Goal: Task Accomplishment & Management: Manage account settings

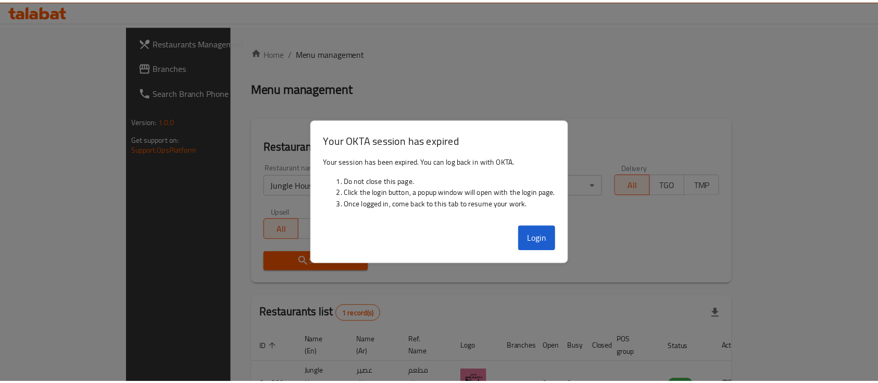
scroll to position [61, 0]
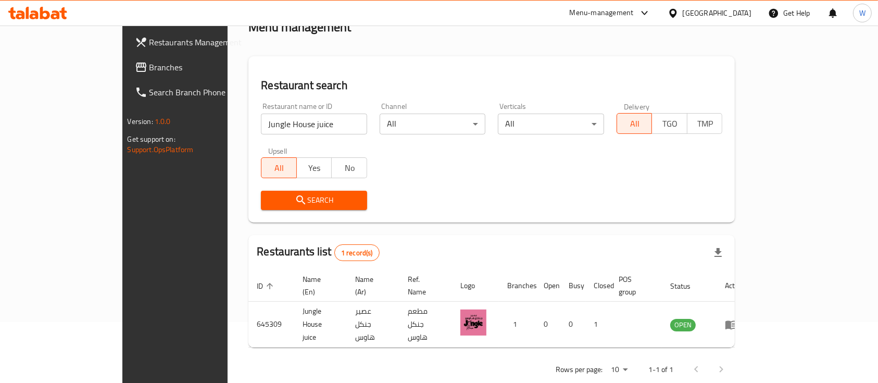
click at [325, 131] on input "Jungle House juice" at bounding box center [314, 124] width 106 height 21
click at [322, 128] on input "Jungle House juice" at bounding box center [314, 124] width 106 height 21
click at [325, 125] on input "Jungle House juice" at bounding box center [314, 124] width 106 height 21
click at [301, 121] on input "search" at bounding box center [314, 124] width 106 height 21
click at [284, 125] on input "search" at bounding box center [314, 124] width 106 height 21
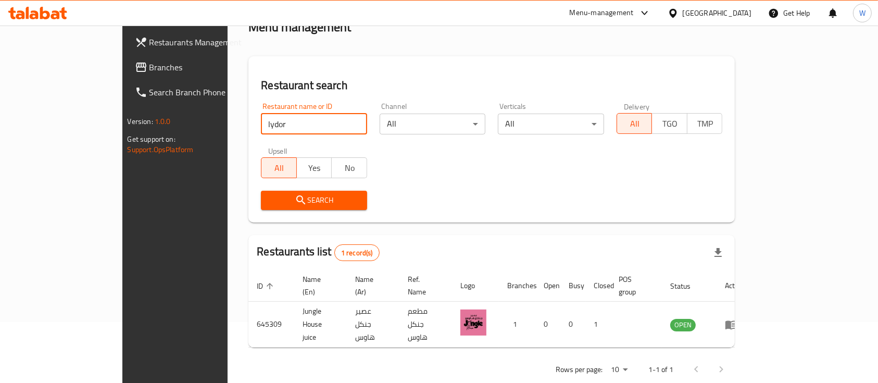
type input "lydor"
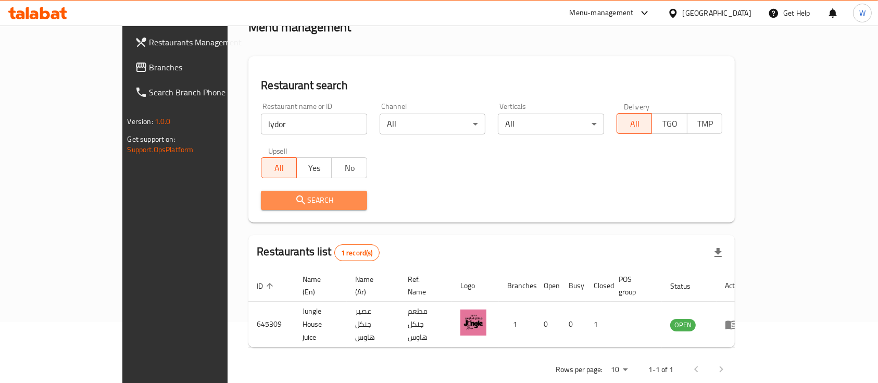
click at [278, 202] on span "Search" at bounding box center [314, 200] width 90 height 13
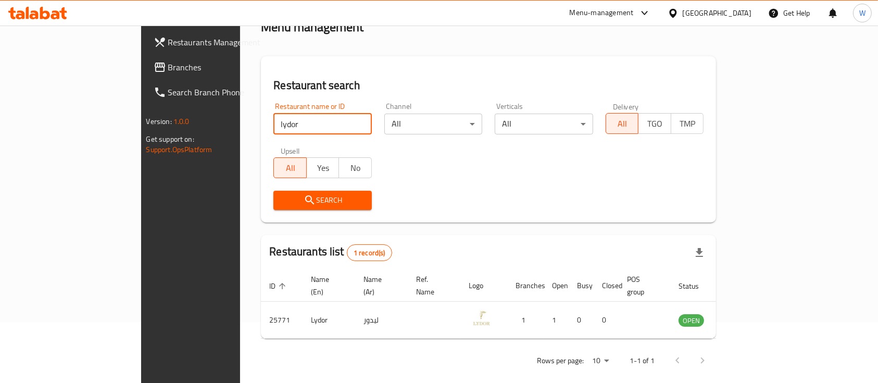
click at [320, 123] on input "lydor" at bounding box center [322, 124] width 98 height 21
click at [321, 123] on input "lydor" at bounding box center [322, 124] width 98 height 21
click at [324, 123] on input "lydor" at bounding box center [322, 124] width 98 height 21
click at [309, 126] on input "search" at bounding box center [322, 124] width 98 height 21
paste input "شركة لافنتن للحلويات"
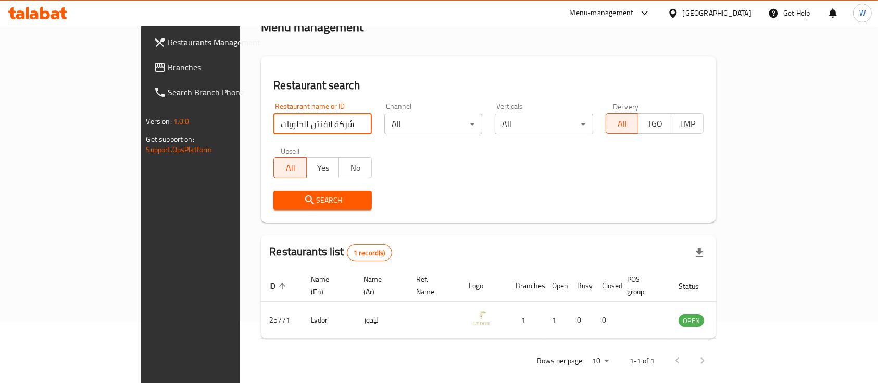
type input "شركة لافنتن للحلويات"
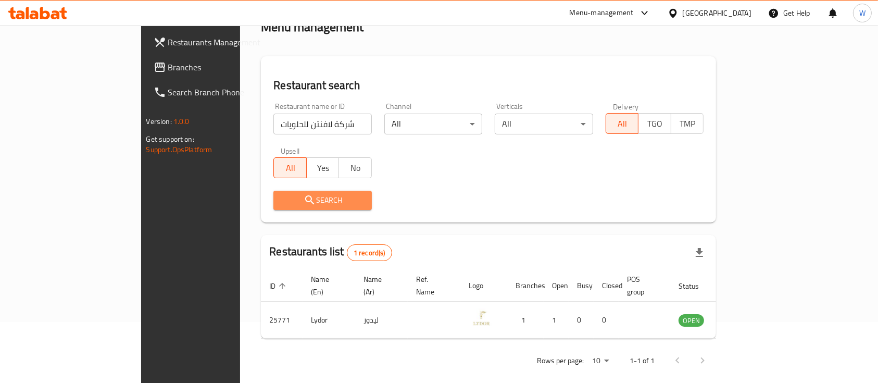
drag, startPoint x: 256, startPoint y: 203, endPoint x: 482, endPoint y: 7, distance: 299.9
click at [282, 203] on span "Search" at bounding box center [323, 200] width 82 height 13
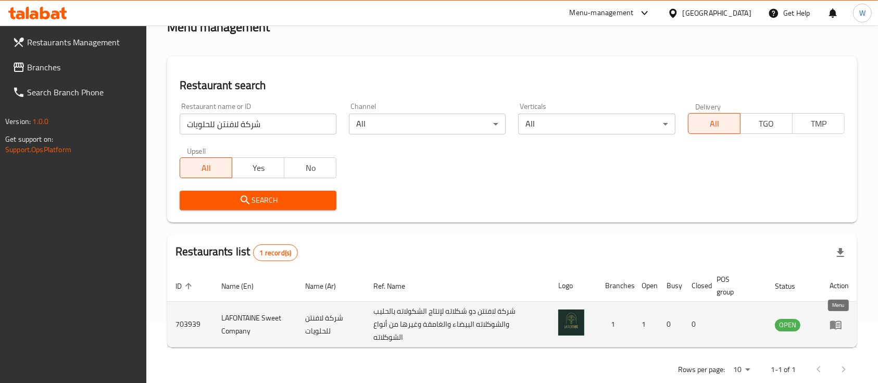
click at [838, 317] on td "enhanced table" at bounding box center [840, 325] width 36 height 46
click at [841, 323] on icon "enhanced table" at bounding box center [835, 324] width 11 height 9
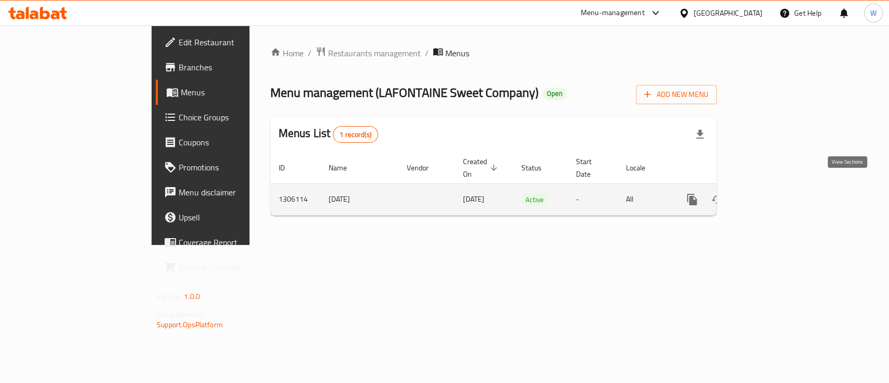
click at [774, 193] on icon "enhanced table" at bounding box center [767, 199] width 13 height 13
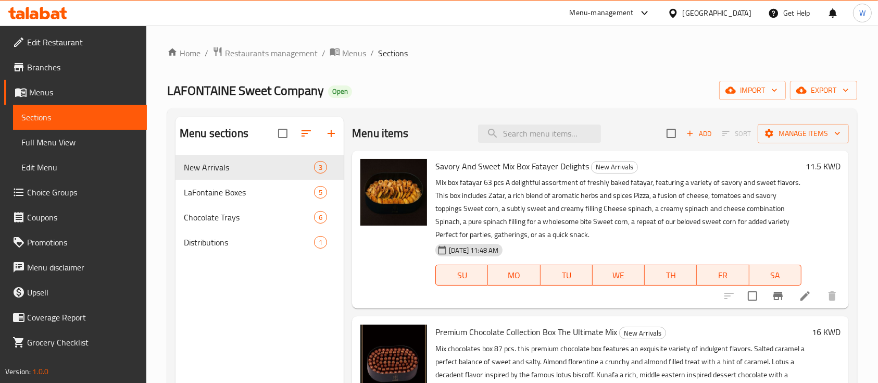
click at [521, 62] on div "Home / Restaurants management / Menus / Sections LAFONTAINE Sweet Company Open …" at bounding box center [512, 277] width 690 height 462
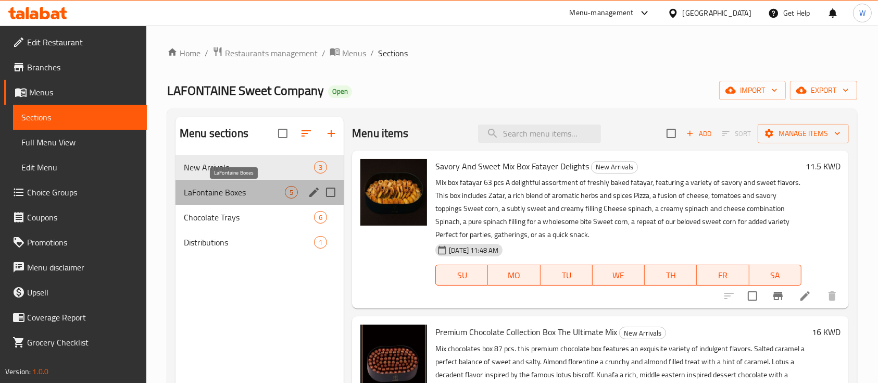
click at [217, 190] on span "LaFontaine Boxes" at bounding box center [234, 192] width 101 height 13
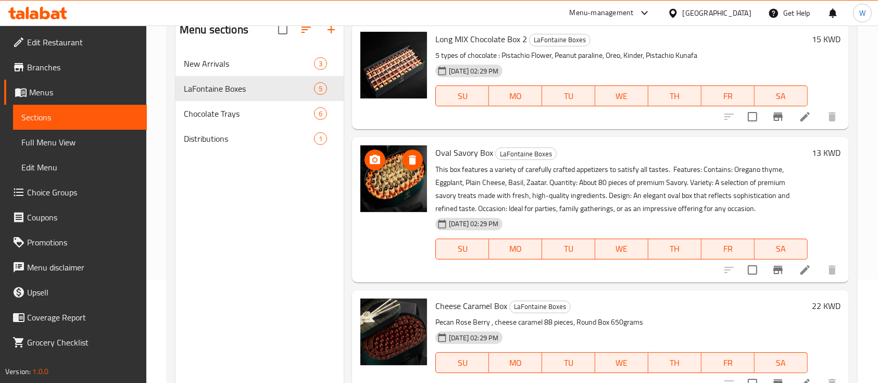
scroll to position [146, 0]
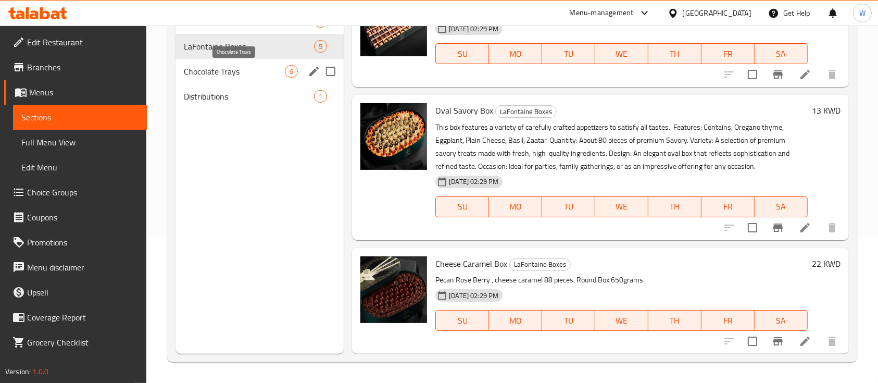
click at [225, 67] on span "Chocolate Trays" at bounding box center [234, 71] width 101 height 13
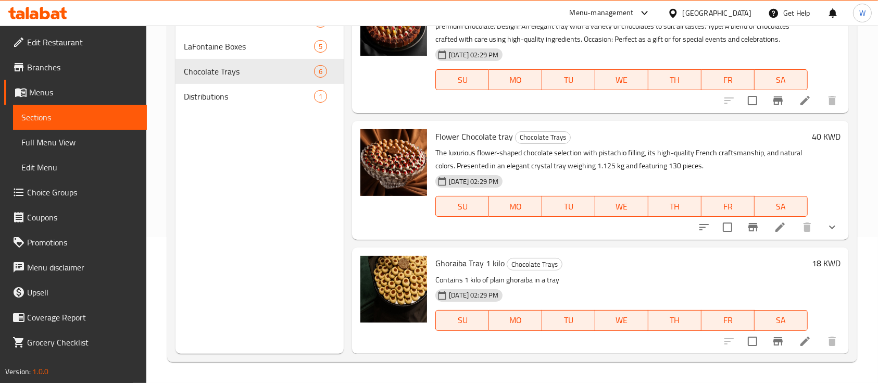
scroll to position [363, 0]
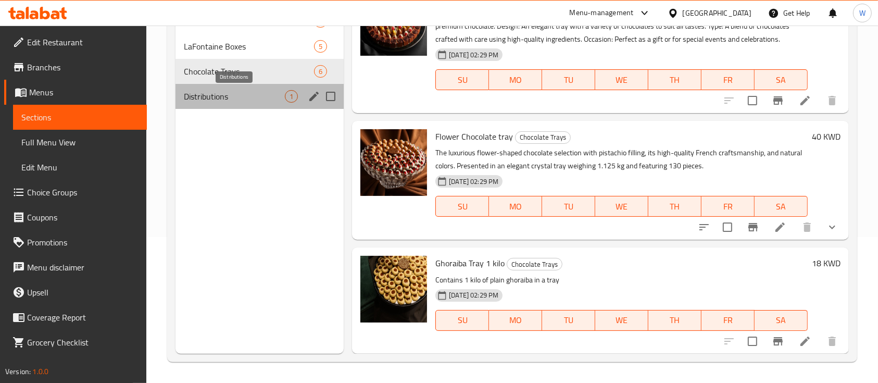
click at [205, 101] on span "Distributions" at bounding box center [234, 96] width 101 height 13
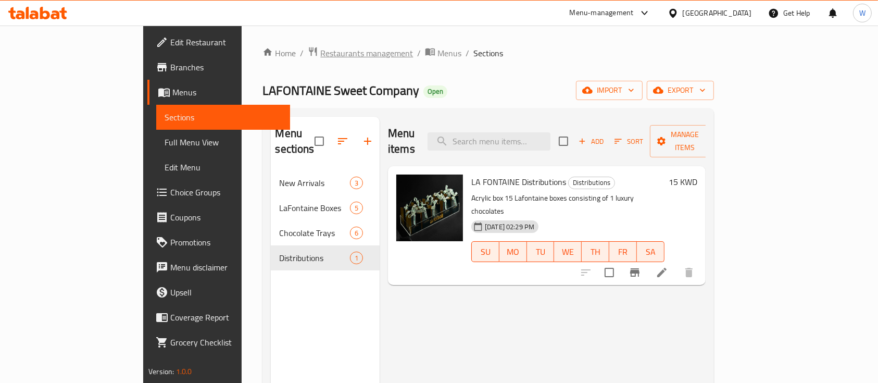
click at [320, 56] on span "Restaurants management" at bounding box center [366, 53] width 93 height 13
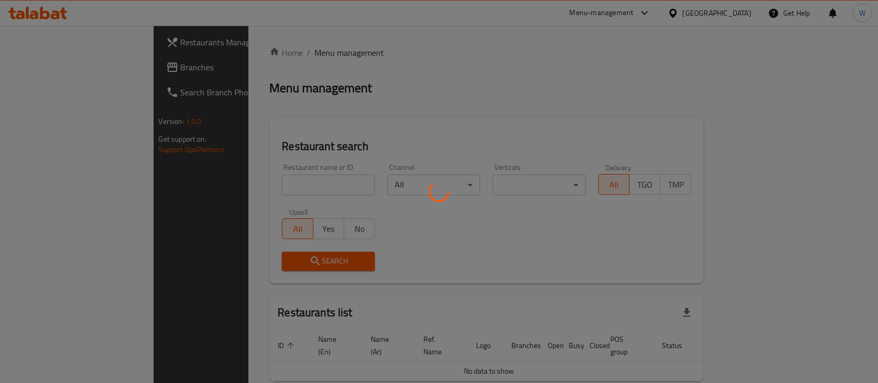
click at [268, 189] on div at bounding box center [439, 191] width 878 height 383
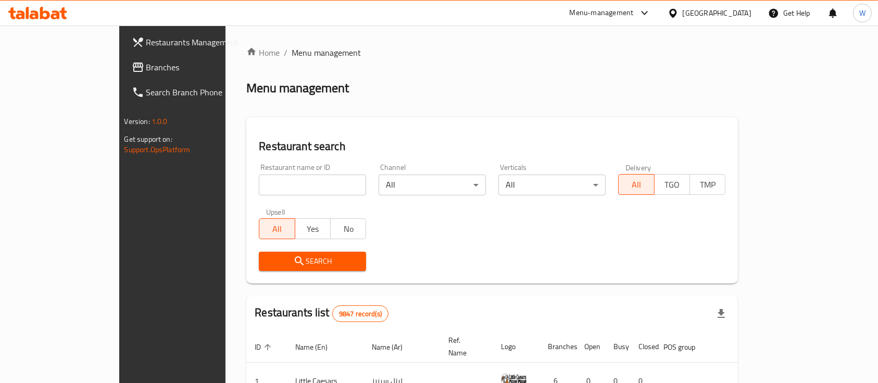
click at [268, 184] on input "search" at bounding box center [312, 185] width 107 height 21
type input "lydor"
click button "Search" at bounding box center [312, 261] width 107 height 19
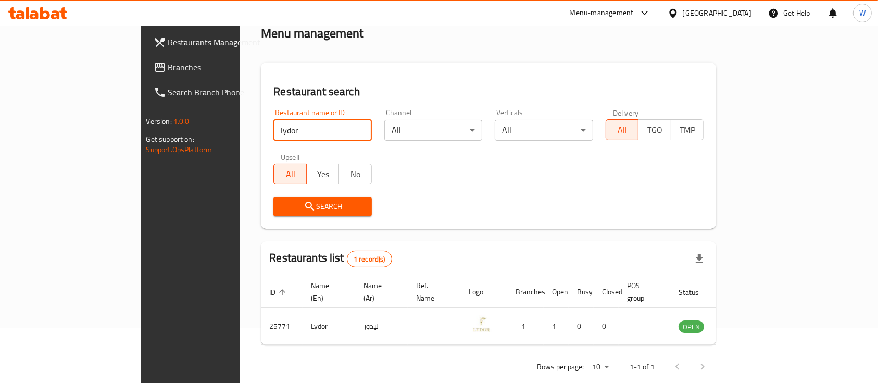
scroll to position [61, 0]
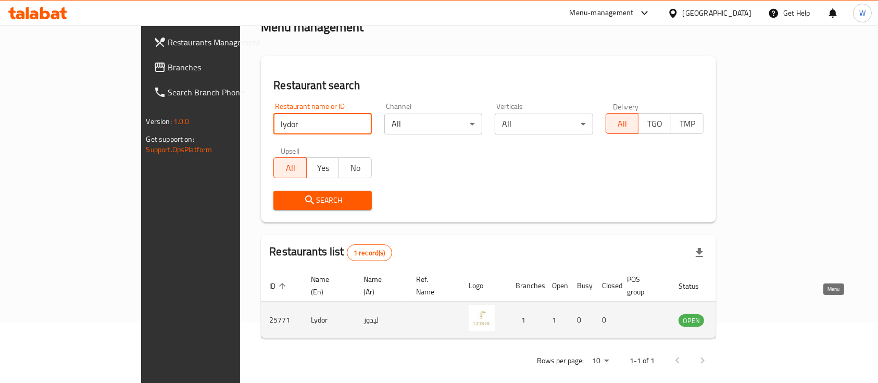
click at [746, 314] on icon "enhanced table" at bounding box center [739, 320] width 13 height 13
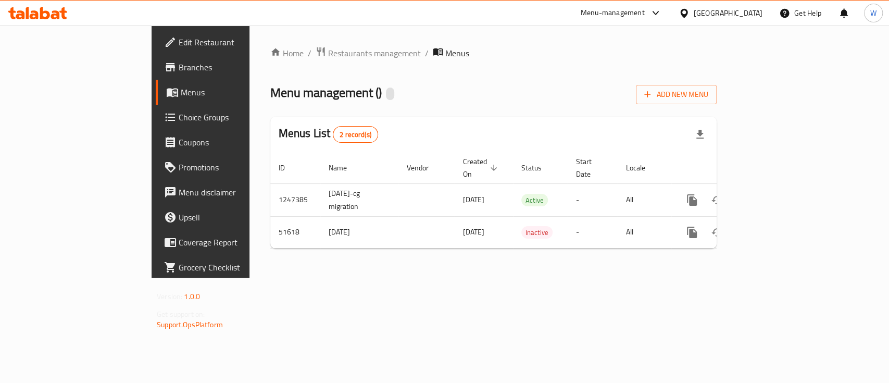
click at [543, 48] on ol "Home / Restaurants management / Menus" at bounding box center [493, 53] width 446 height 14
click at [179, 65] on span "Branches" at bounding box center [235, 67] width 113 height 13
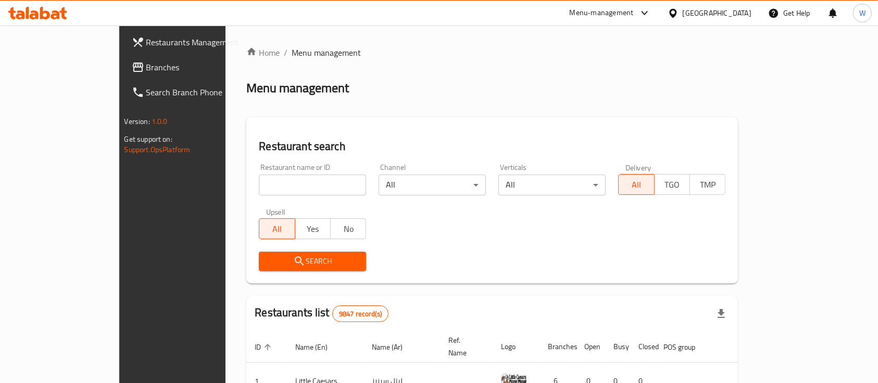
click at [538, 140] on h2 "Restaurant search" at bounding box center [492, 147] width 467 height 16
click at [246, 56] on icon "breadcrumb" at bounding box center [251, 51] width 10 height 10
